Goal: Task Accomplishment & Management: Manage account settings

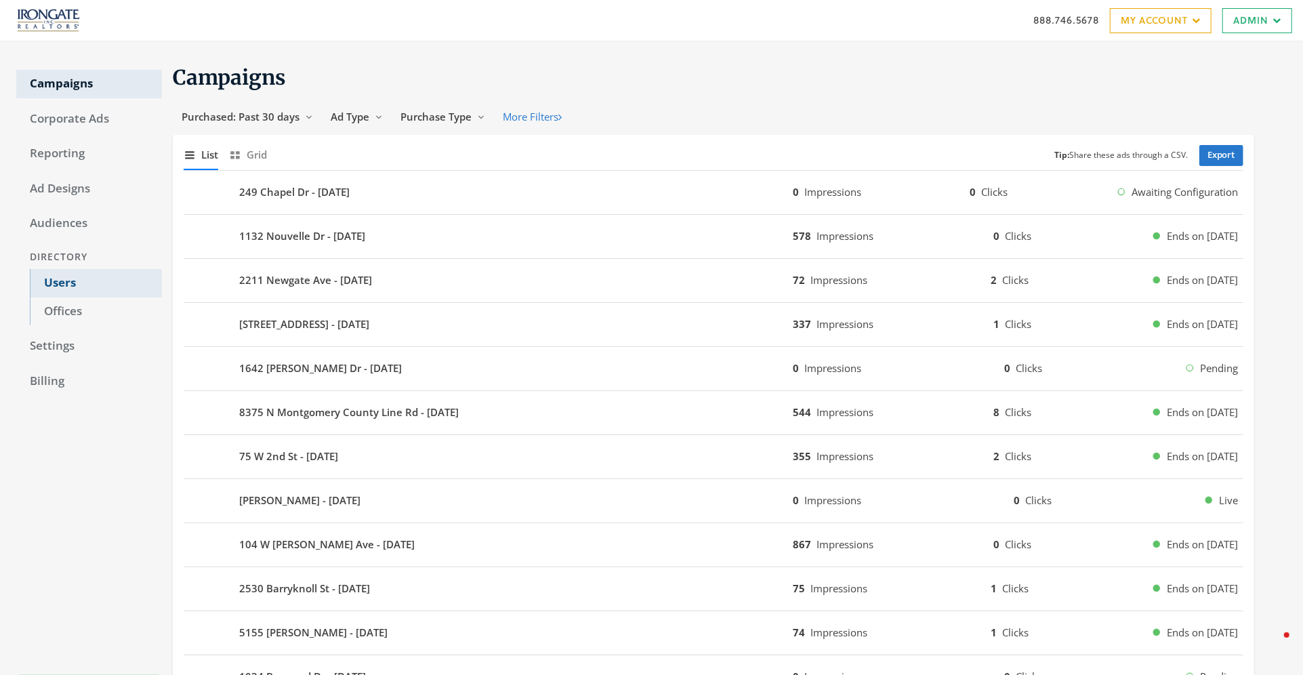
click at [56, 278] on link "Users" at bounding box center [96, 283] width 132 height 28
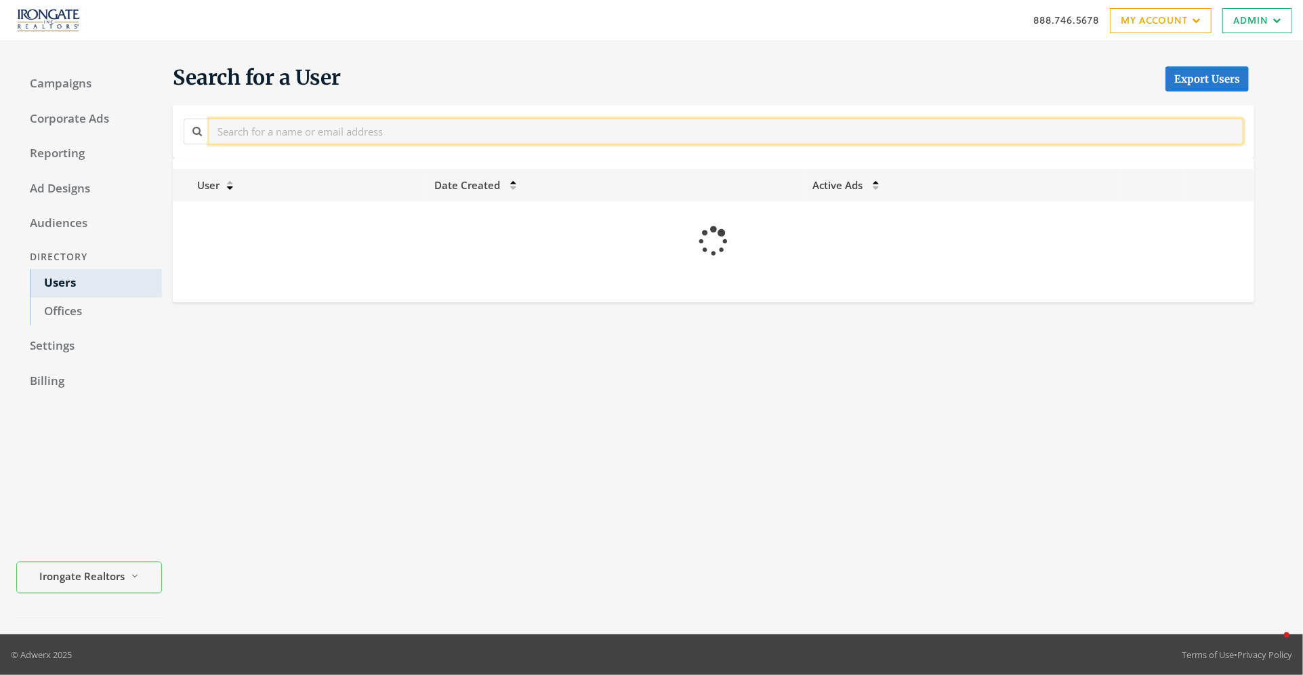
click at [312, 132] on input "text" at bounding box center [726, 131] width 1034 height 25
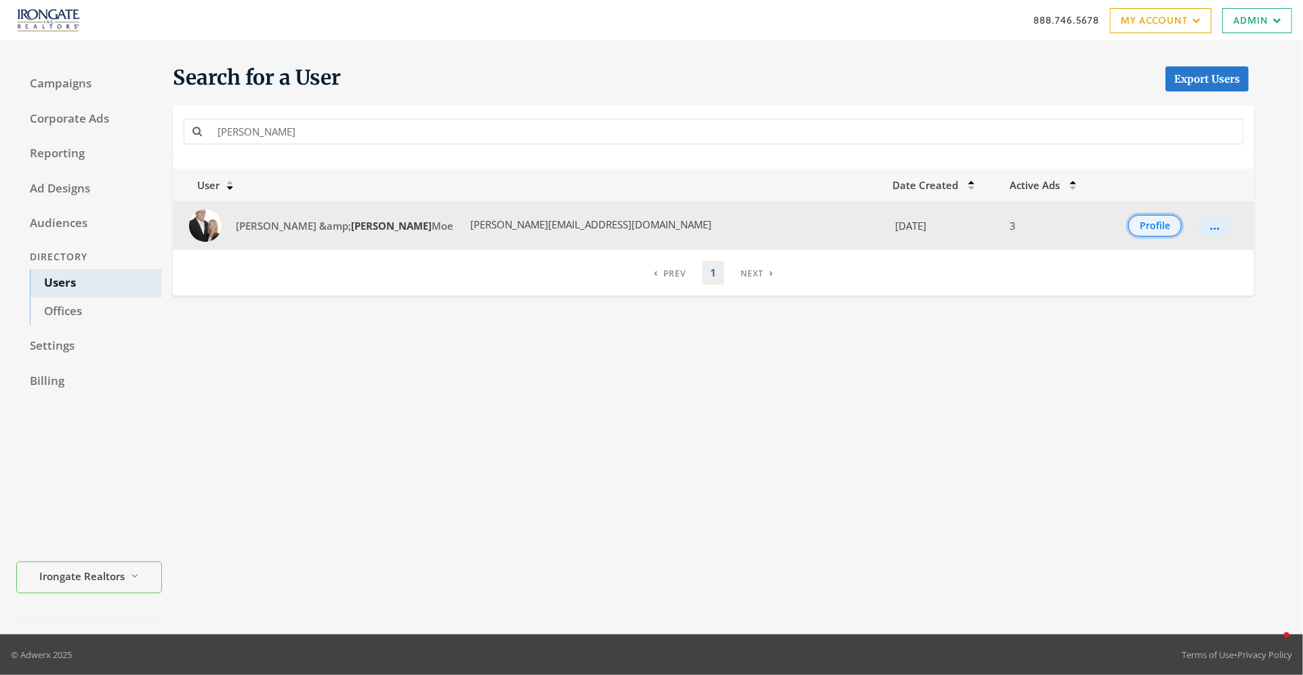
click at [1129, 230] on button "Profile" at bounding box center [1156, 226] width 54 height 22
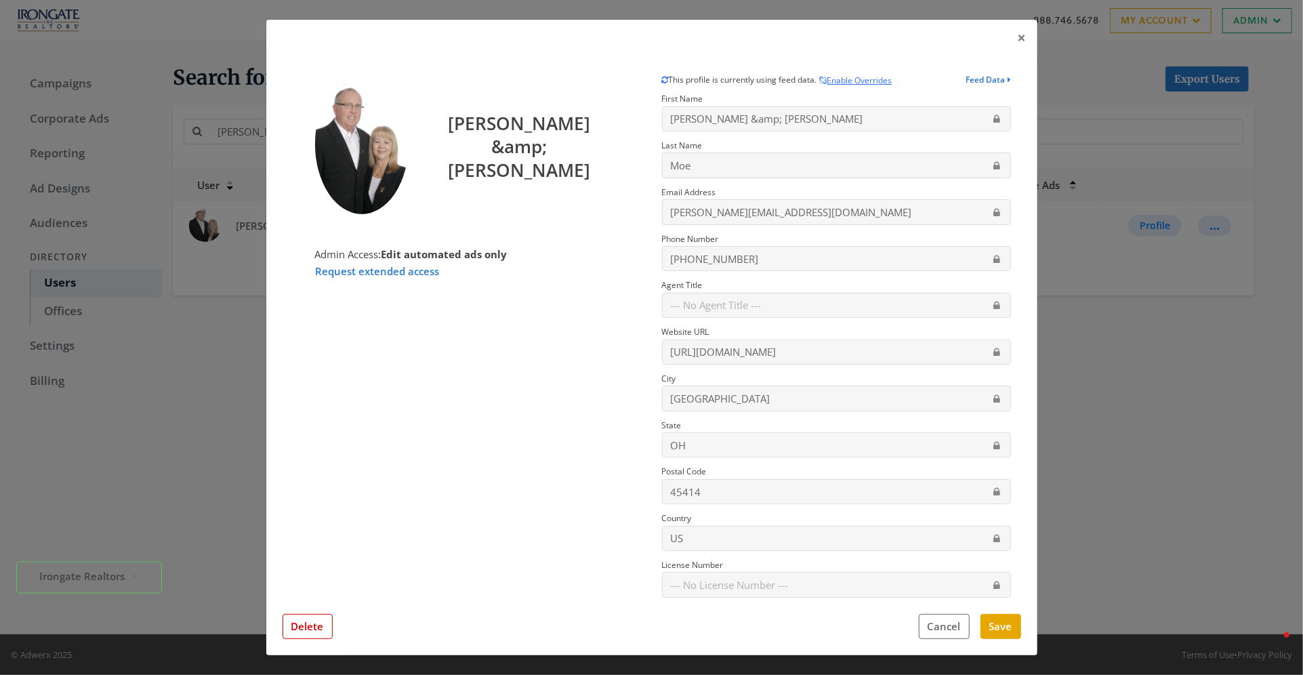
click at [1178, 486] on div "× [PERSON_NAME] &amp; [PERSON_NAME] Admin Access: Edit automated ads only Reque…" at bounding box center [651, 337] width 1303 height 675
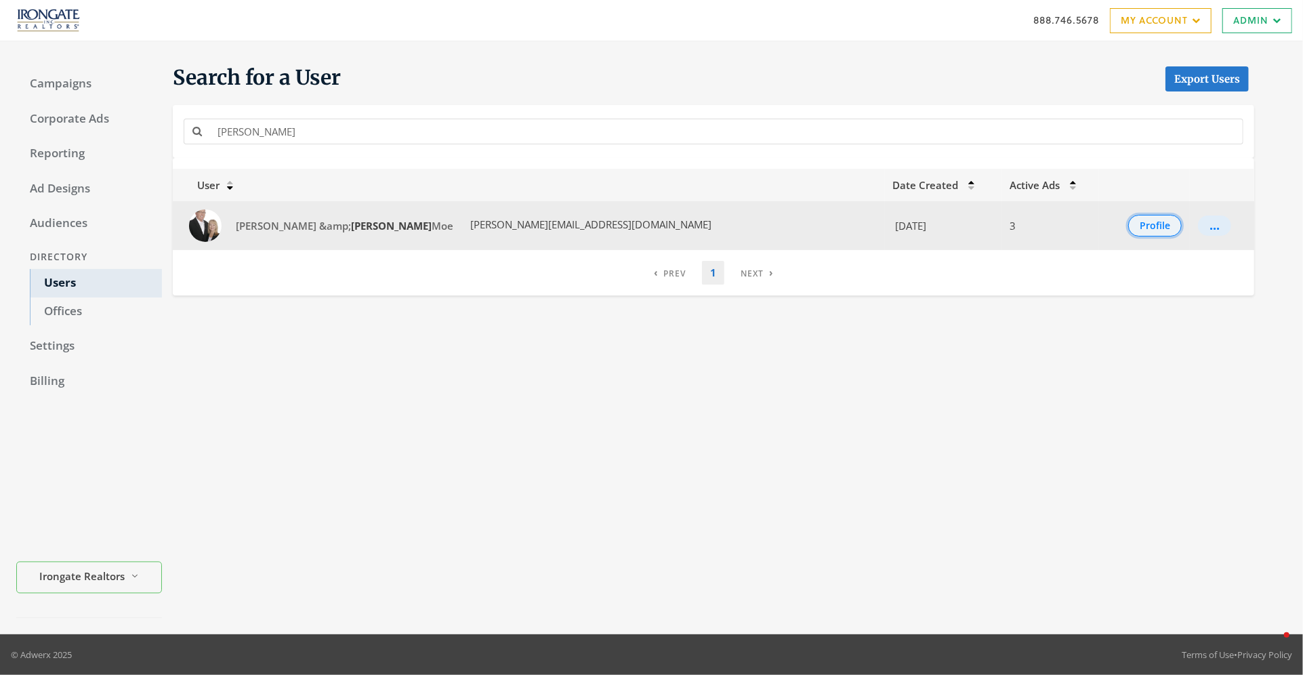
click at [1129, 229] on button "Profile" at bounding box center [1156, 226] width 54 height 22
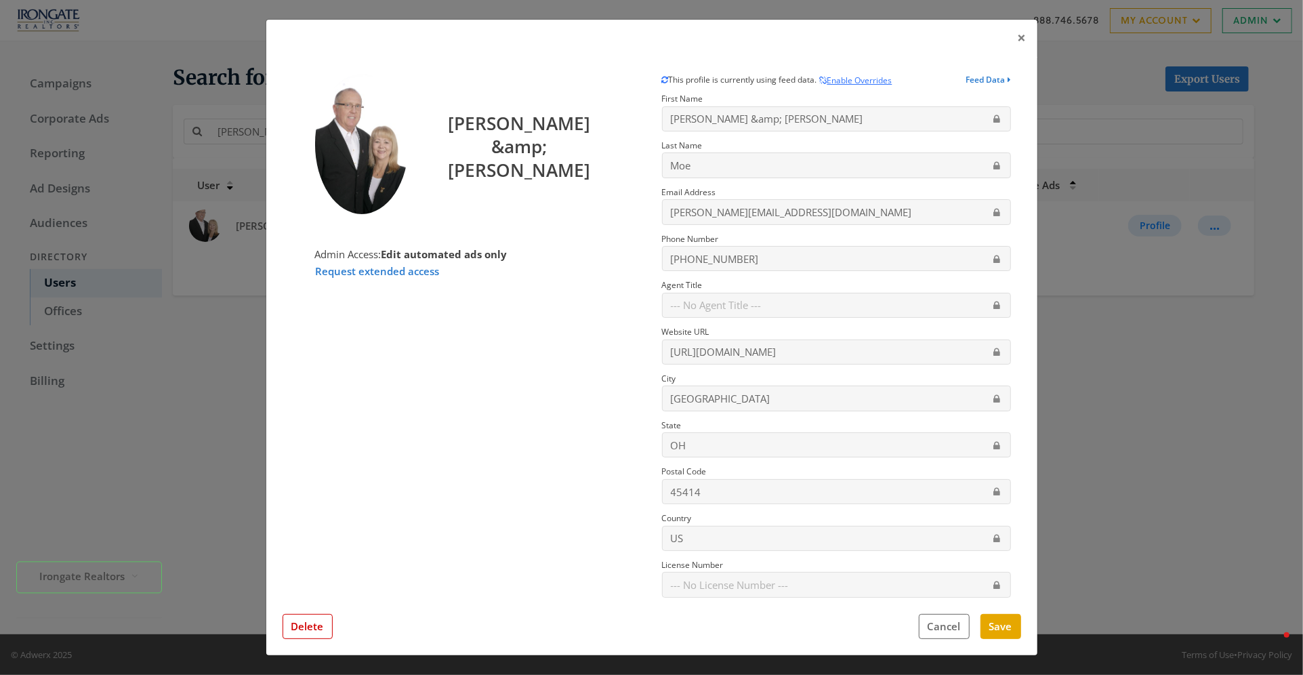
click at [1120, 416] on div "× [PERSON_NAME] &amp; [PERSON_NAME] Admin Access: Edit automated ads only Reque…" at bounding box center [651, 337] width 1303 height 675
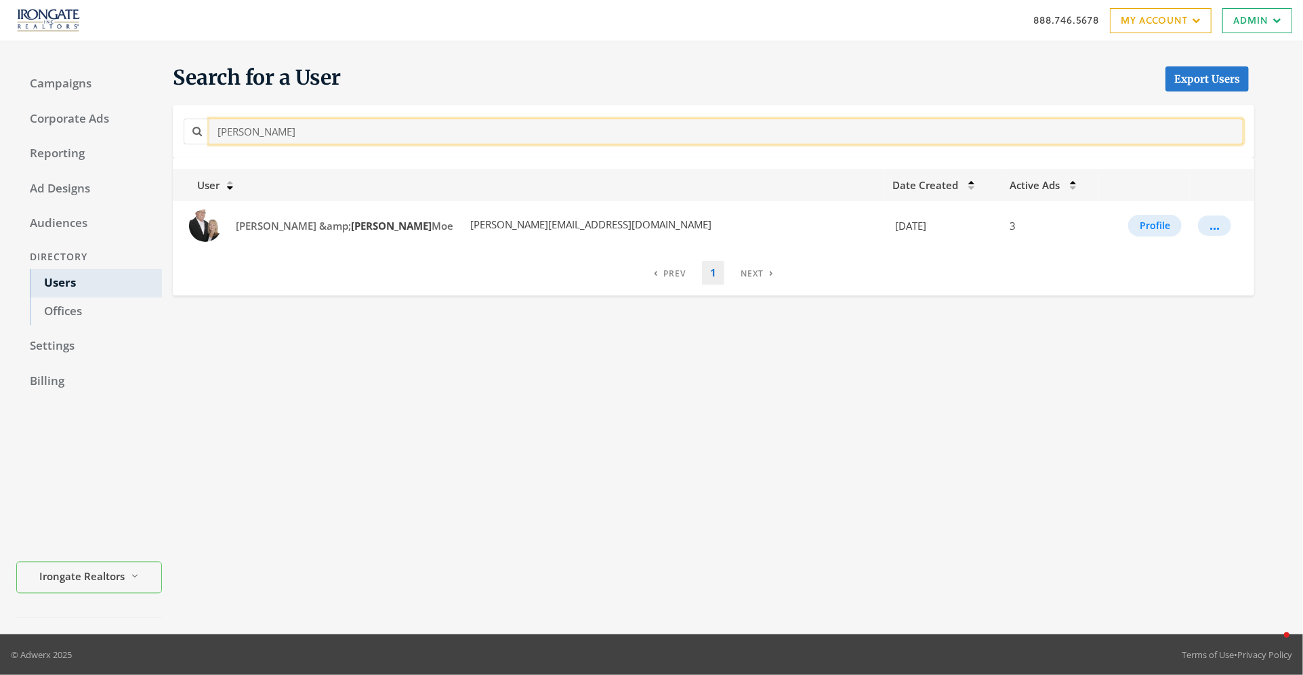
click at [239, 133] on input "[PERSON_NAME]" at bounding box center [726, 131] width 1034 height 25
type input "[PERSON_NAME]"
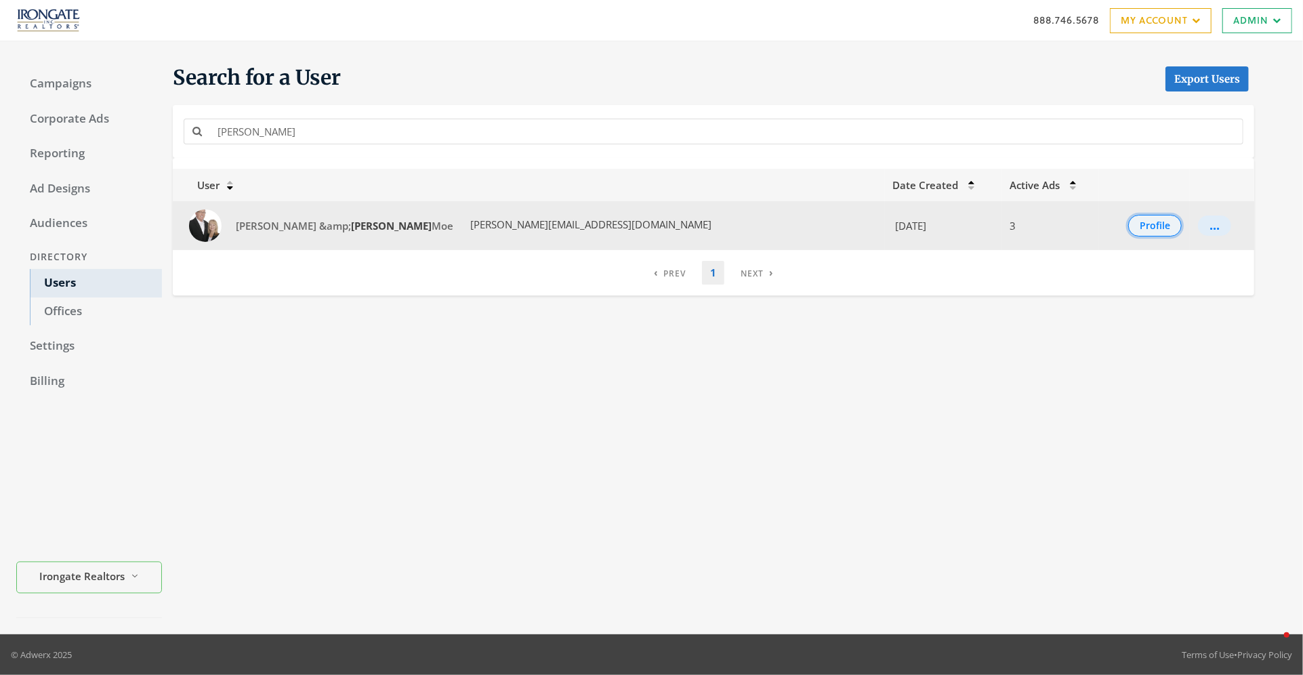
click at [1129, 227] on button "Profile" at bounding box center [1156, 226] width 54 height 22
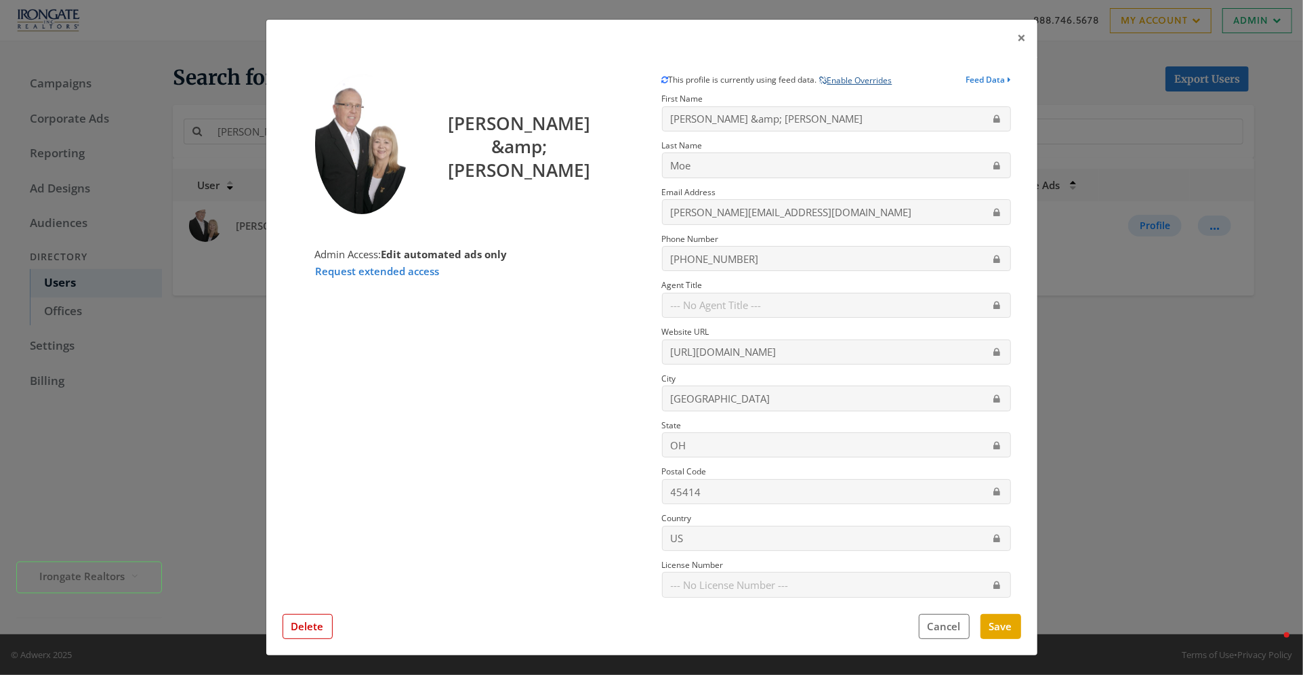
click at [869, 82] on button "Enable Overrides" at bounding box center [856, 81] width 74 height 14
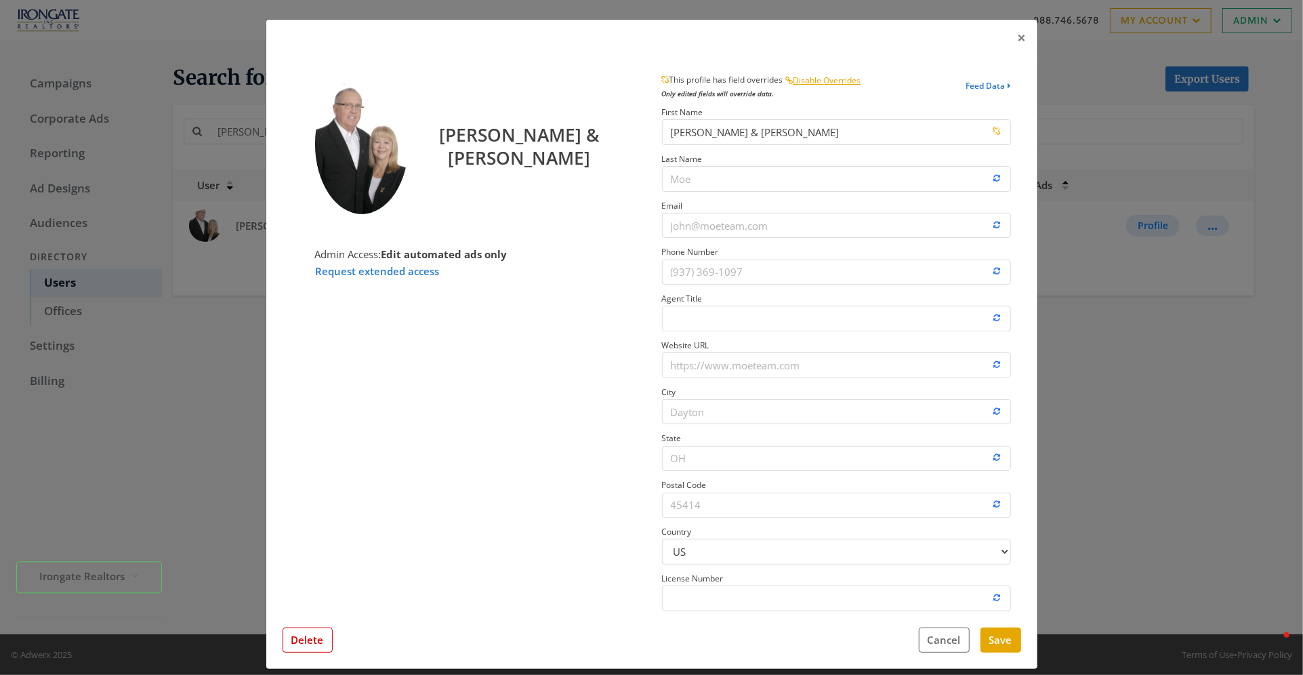
click at [1138, 358] on div "× [PERSON_NAME] & [PERSON_NAME] Admin Access: Edit automated ads only Request e…" at bounding box center [651, 337] width 1303 height 675
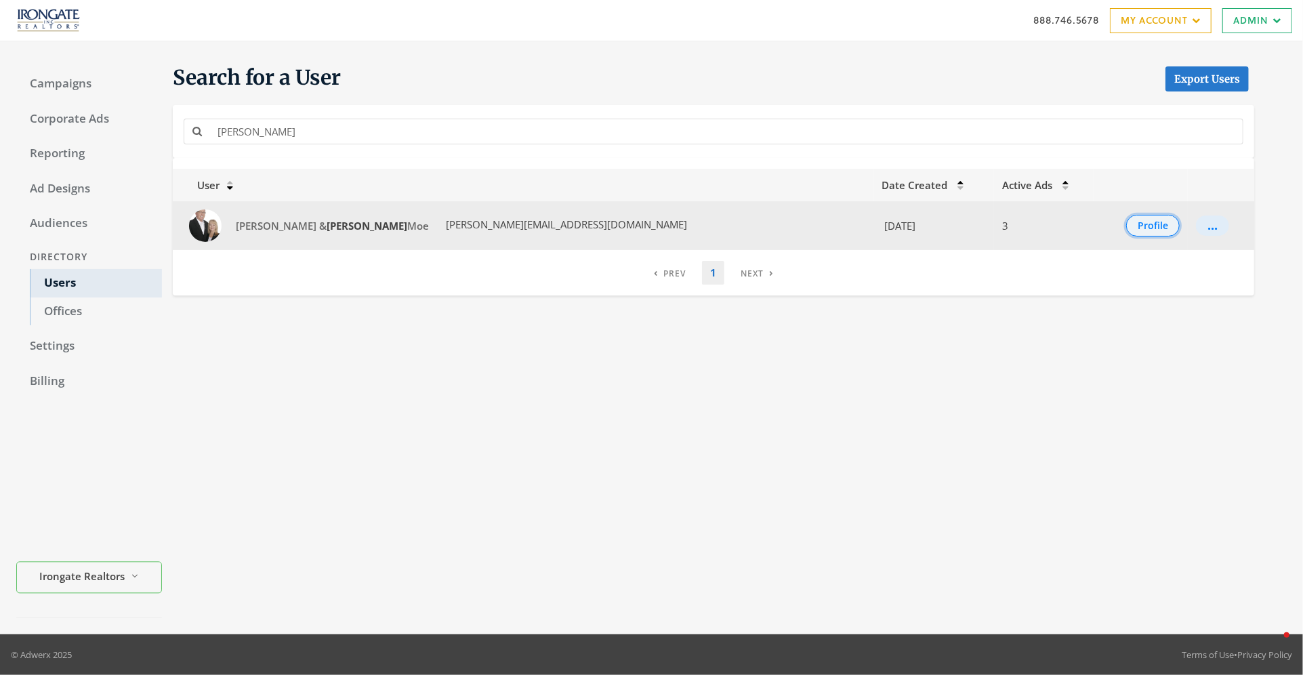
click at [1127, 226] on button "Profile" at bounding box center [1154, 226] width 54 height 22
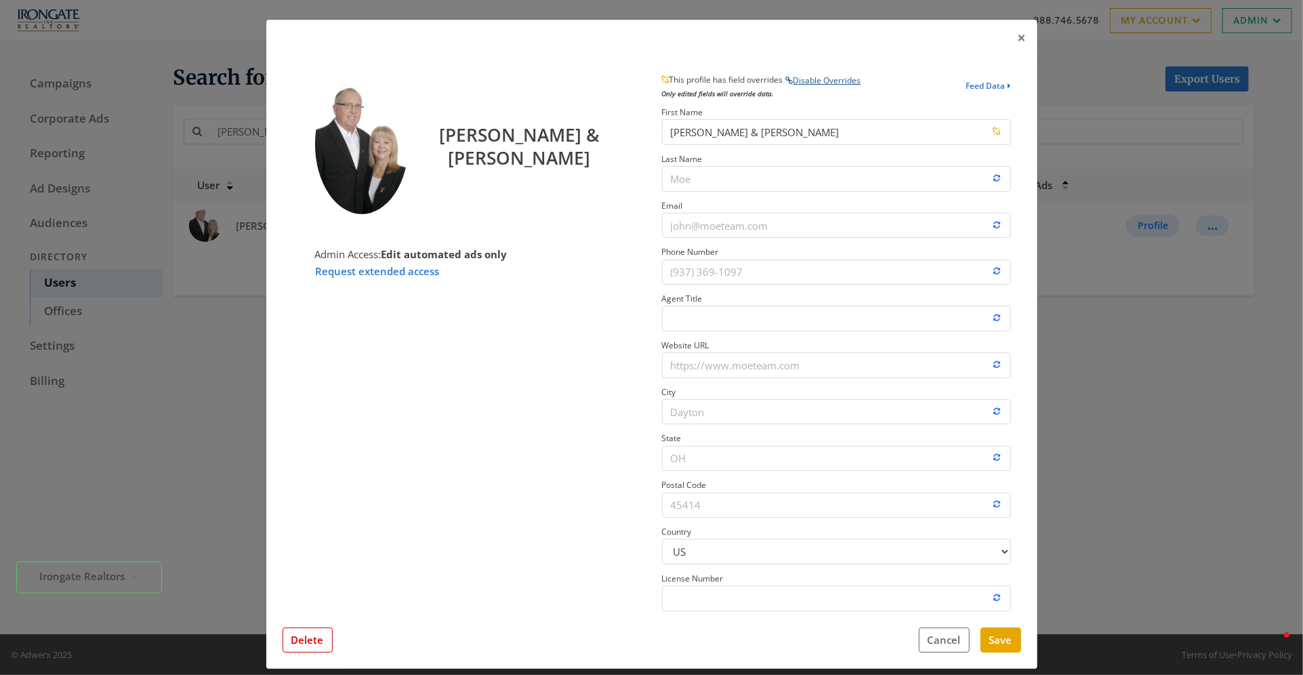
click at [810, 79] on button "Disable Overrides" at bounding box center [824, 81] width 77 height 14
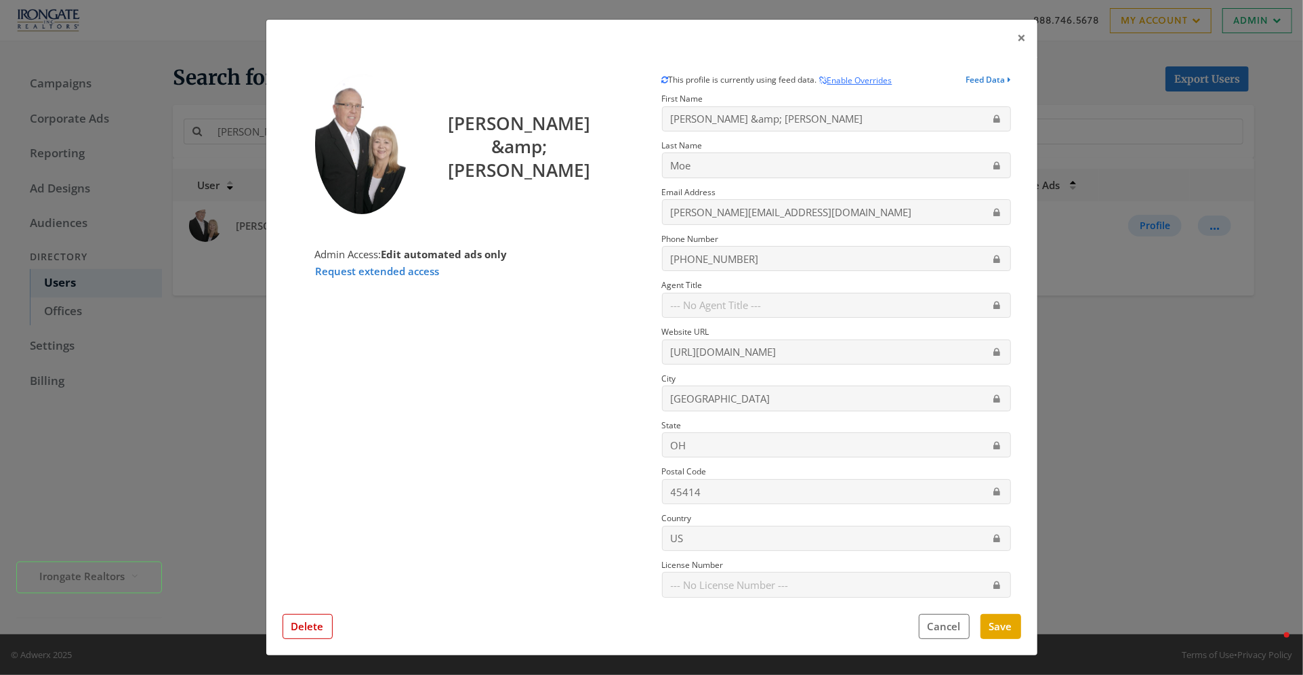
click at [992, 643] on div "[PERSON_NAME] &amp; [PERSON_NAME] Admin Access: Edit automated ads only Request…" at bounding box center [651, 357] width 771 height 599
click at [992, 637] on button "Save" at bounding box center [1001, 626] width 41 height 25
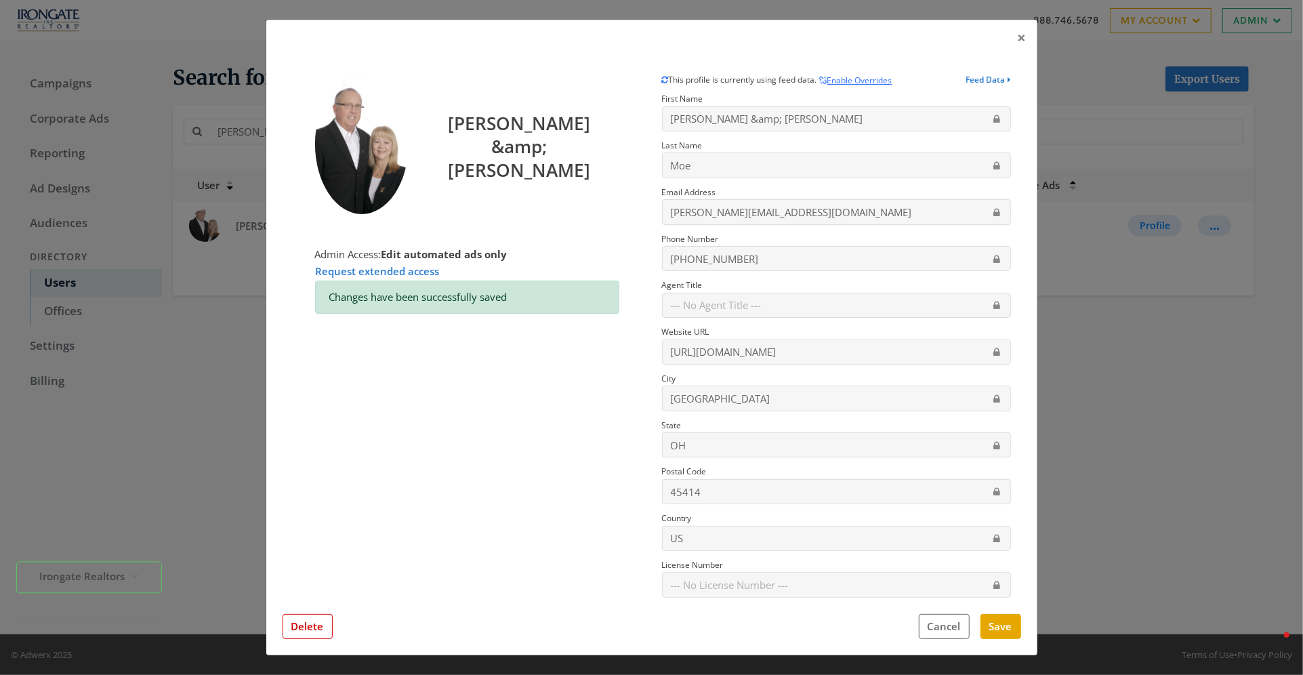
click at [1139, 428] on div "× [PERSON_NAME] &amp; [PERSON_NAME] Admin Access: Edit automated ads only Reque…" at bounding box center [651, 337] width 1303 height 675
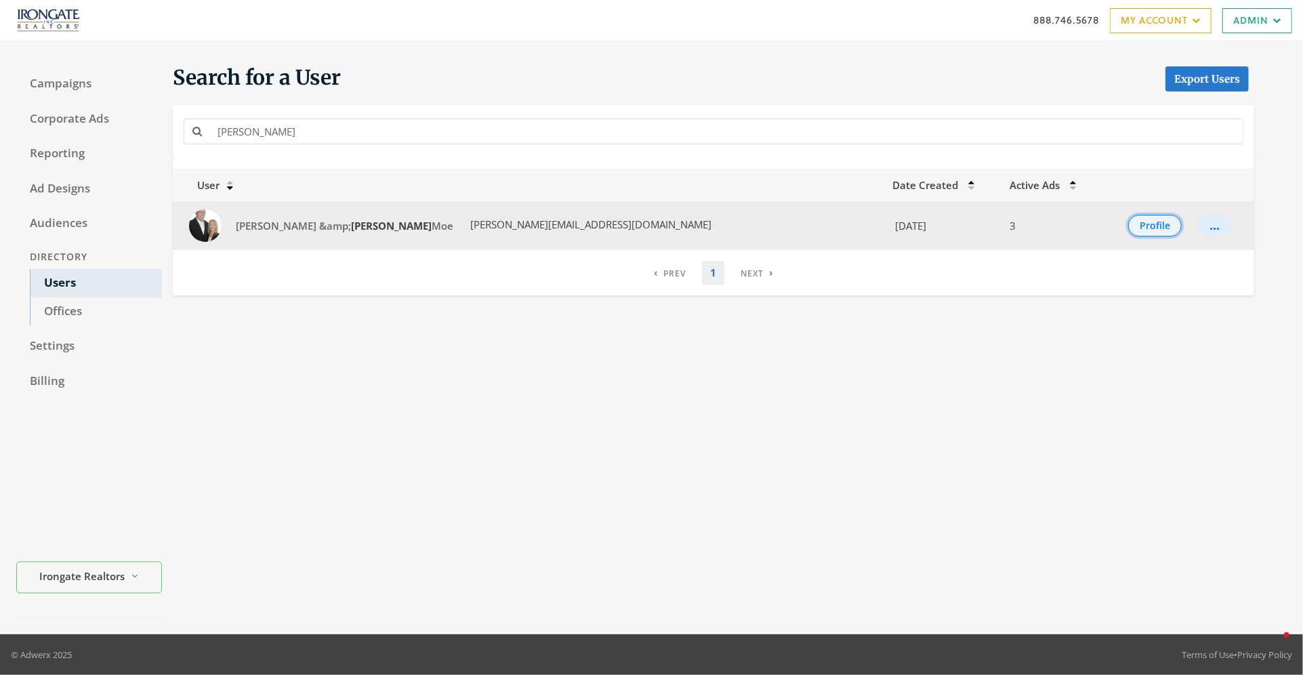
click at [1129, 228] on button "Profile" at bounding box center [1156, 226] width 54 height 22
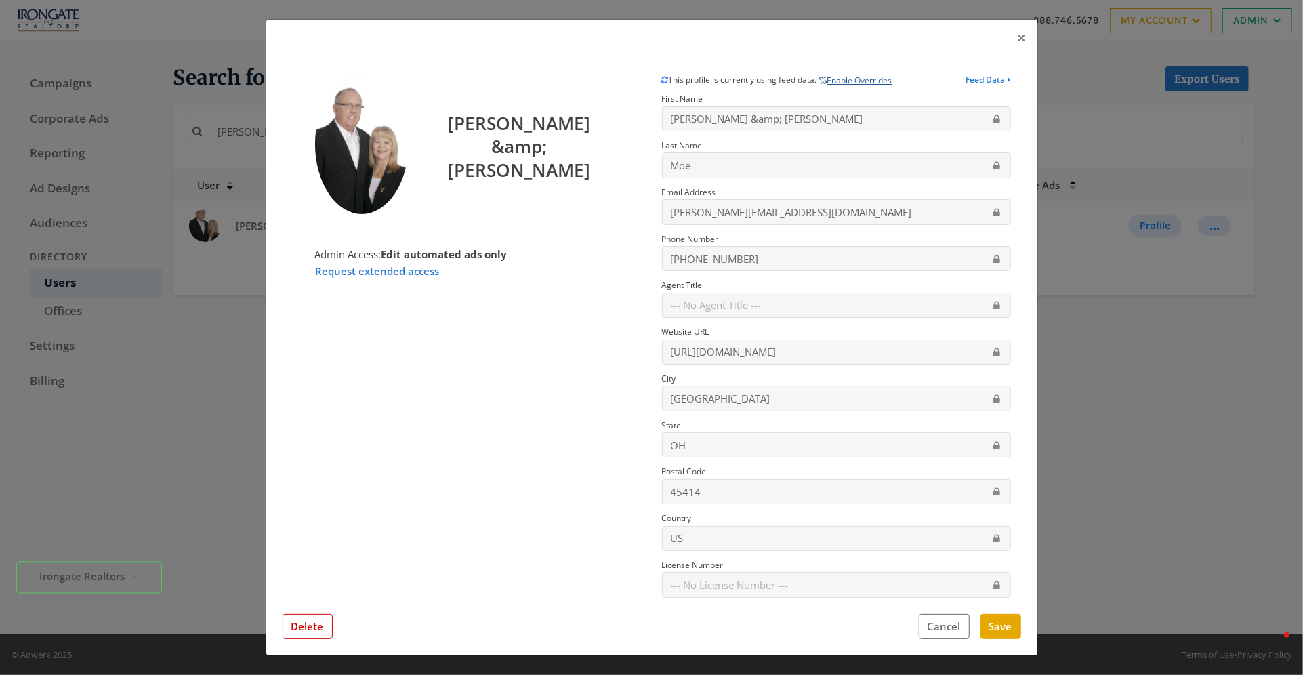
click at [857, 78] on button "Enable Overrides" at bounding box center [856, 81] width 74 height 14
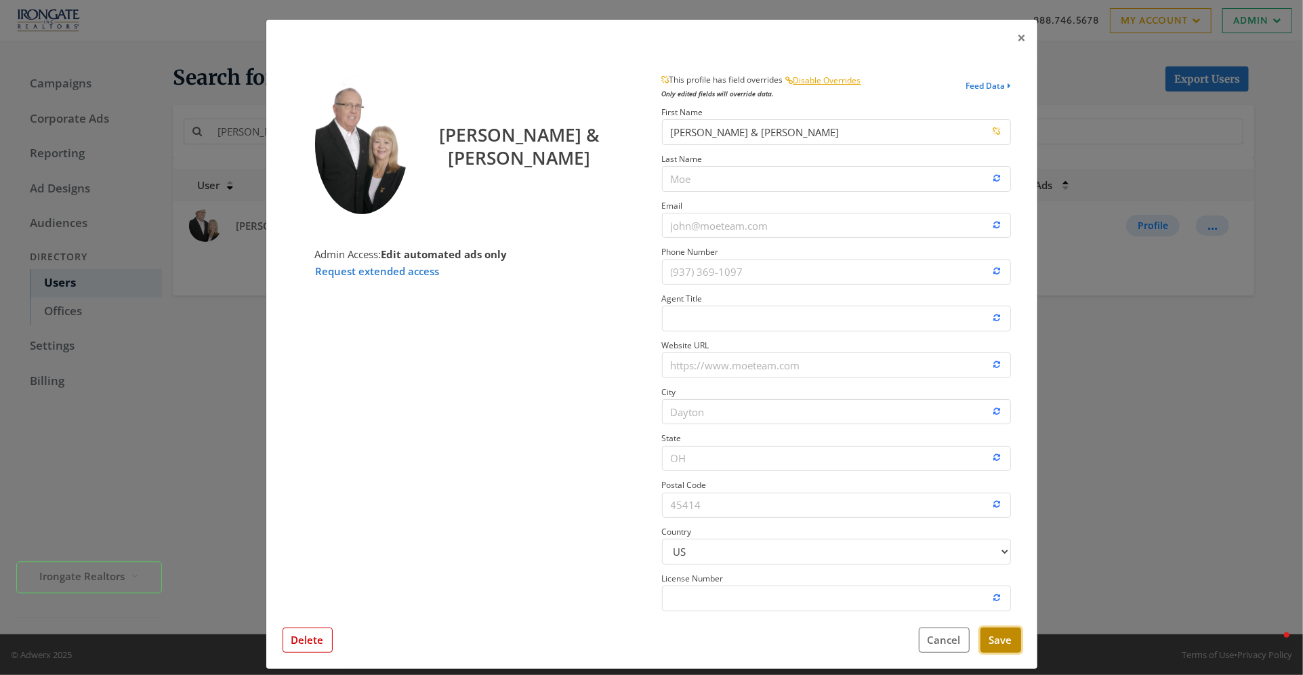
click at [990, 637] on button "Save" at bounding box center [1001, 640] width 41 height 25
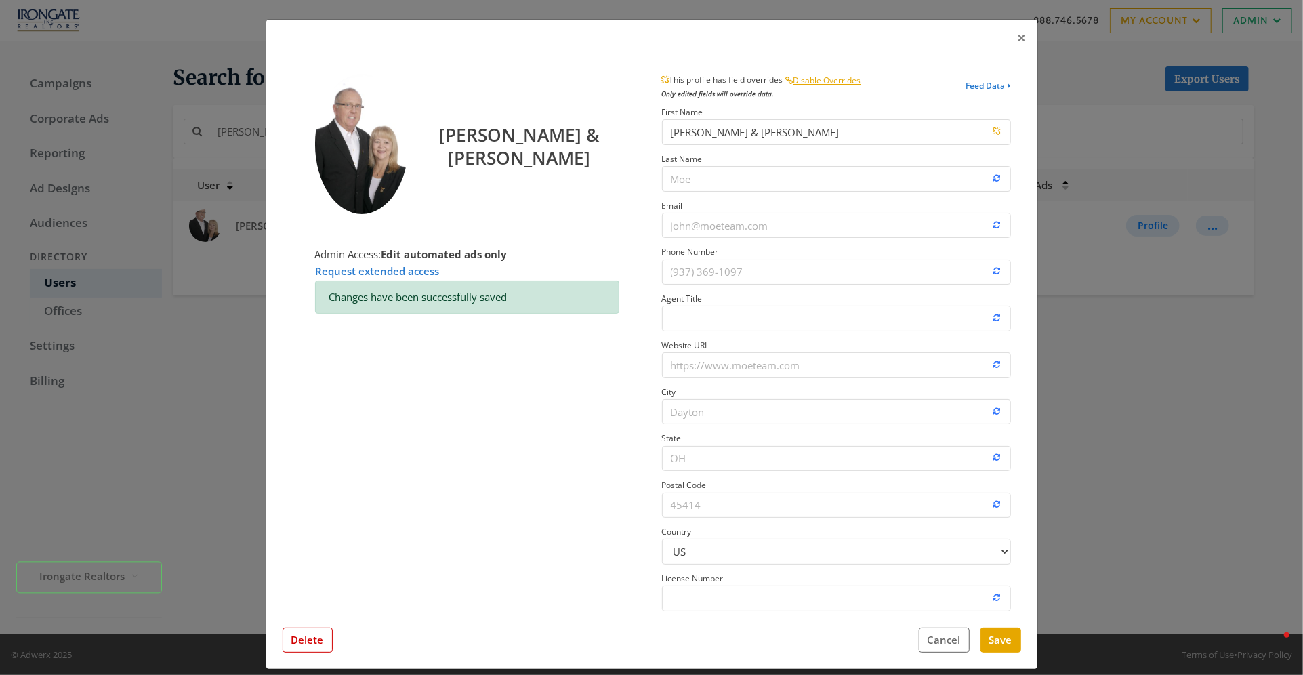
click at [1170, 427] on div "× [PERSON_NAME] & [PERSON_NAME] Admin Access: Edit automated ads only Request e…" at bounding box center [651, 337] width 1303 height 675
